Goal: Information Seeking & Learning: Understand process/instructions

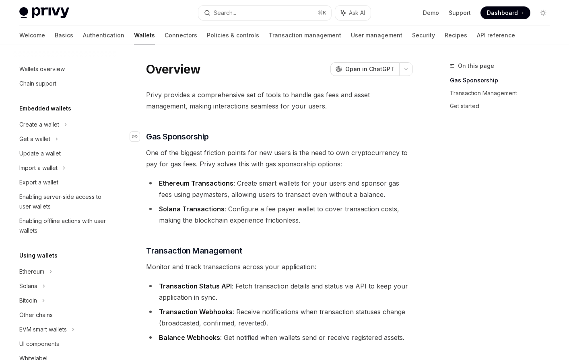
click at [318, 156] on span "One of the biggest friction points for new users is the need to own cryptocurre…" at bounding box center [279, 158] width 267 height 23
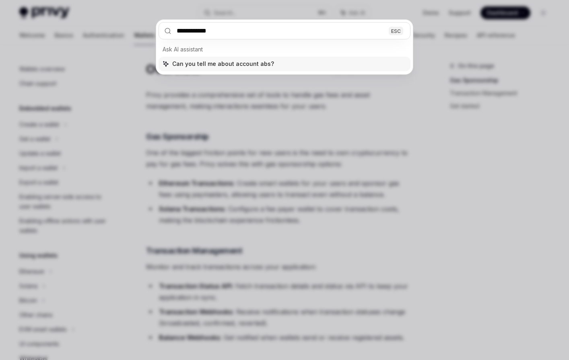
type input "**********"
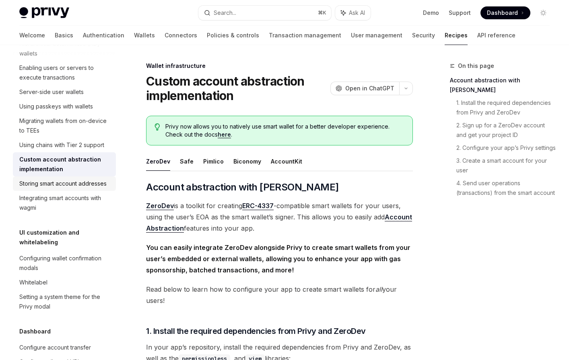
scroll to position [234, 0]
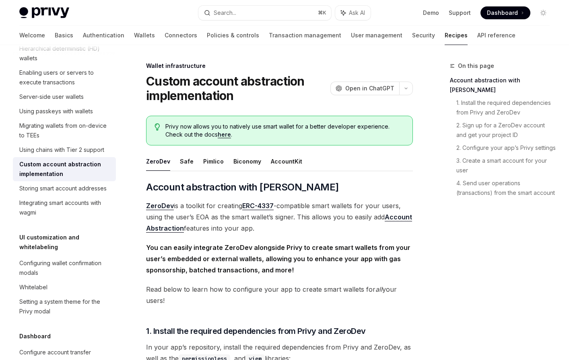
click at [80, 169] on div "Custom account abstraction implementation" at bounding box center [65, 169] width 92 height 19
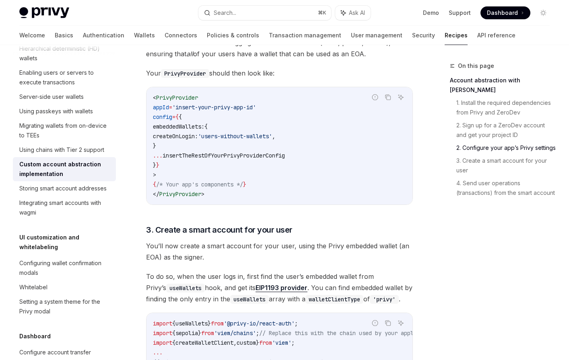
scroll to position [592, 0]
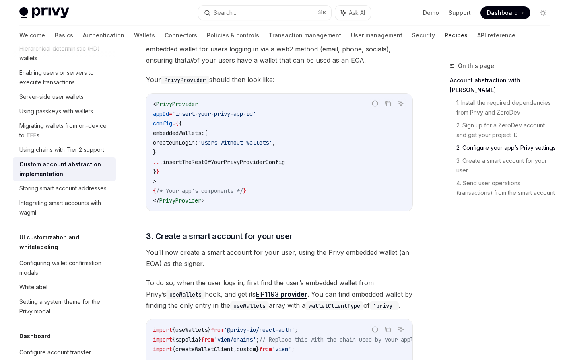
click at [198, 144] on span "createOnLogin:" at bounding box center [175, 142] width 45 height 7
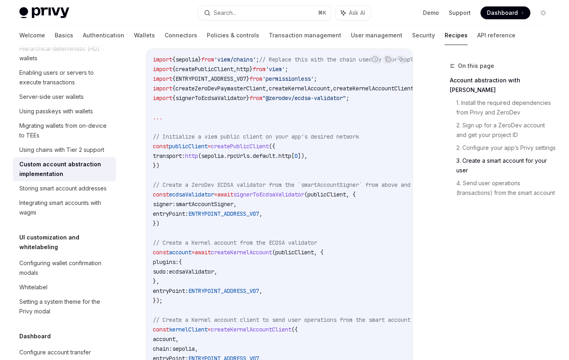
scroll to position [1130, 0]
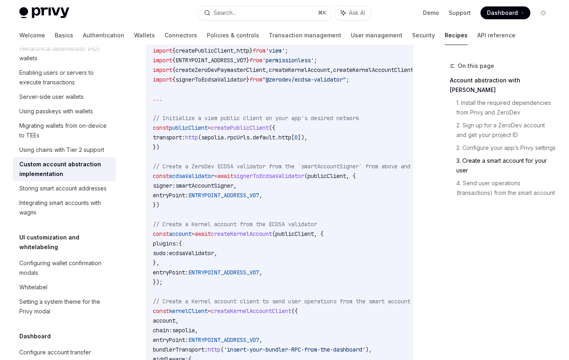
click at [259, 199] on span "ENTRYPOINT_ADDRESS_V07" at bounding box center [223, 195] width 71 height 7
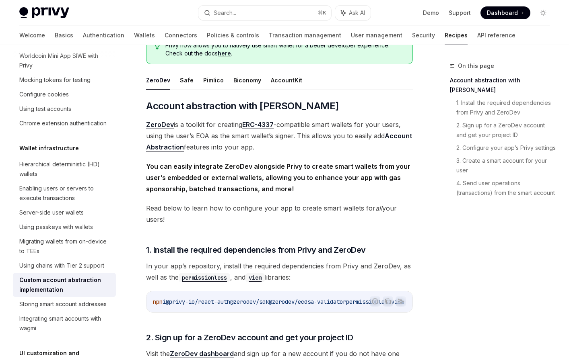
scroll to position [0, 0]
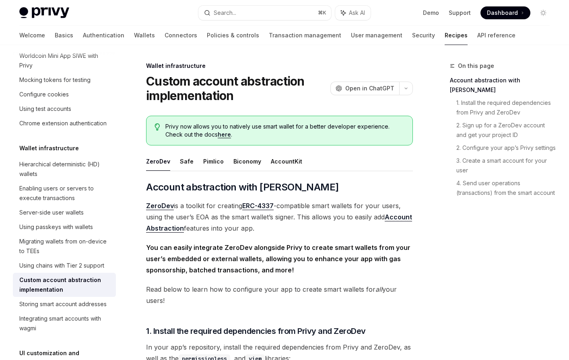
click at [40, 13] on img at bounding box center [44, 12] width 50 height 11
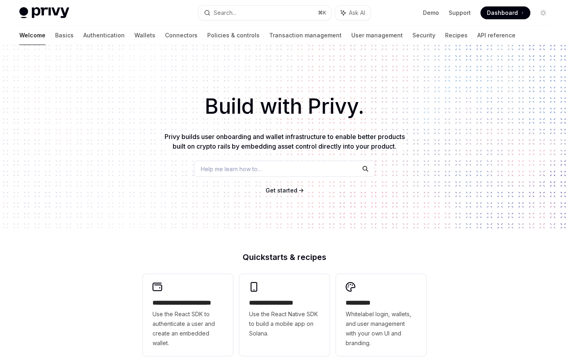
type textarea "*"
